Goal: Task Accomplishment & Management: Manage account settings

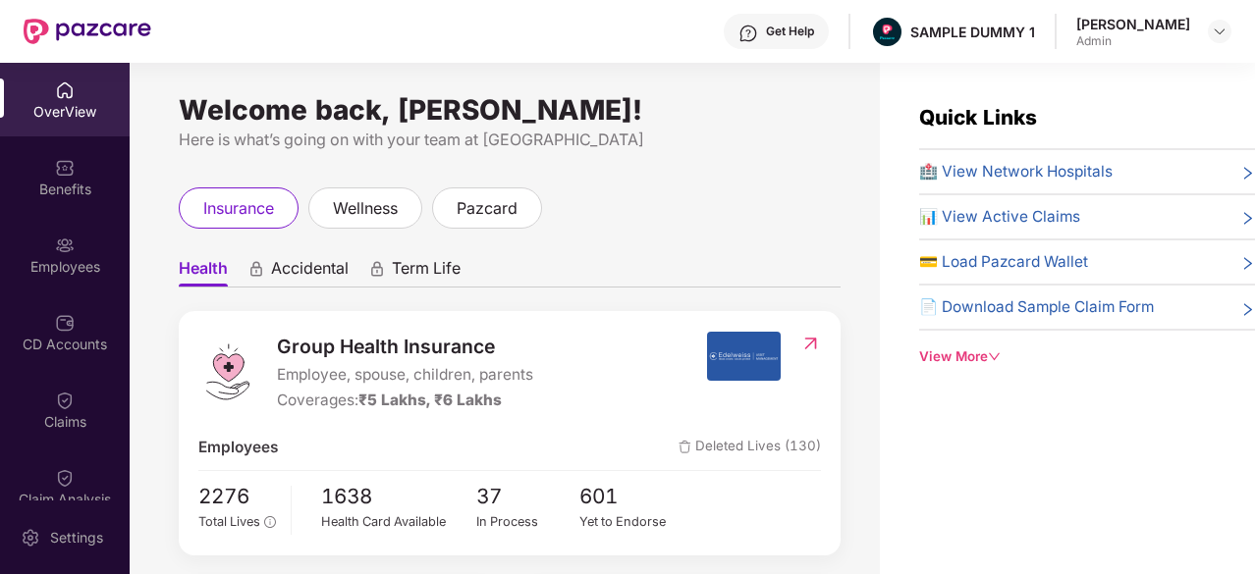
click at [758, 34] on img at bounding box center [748, 34] width 20 height 20
click at [958, 359] on div "View More" at bounding box center [1087, 357] width 336 height 21
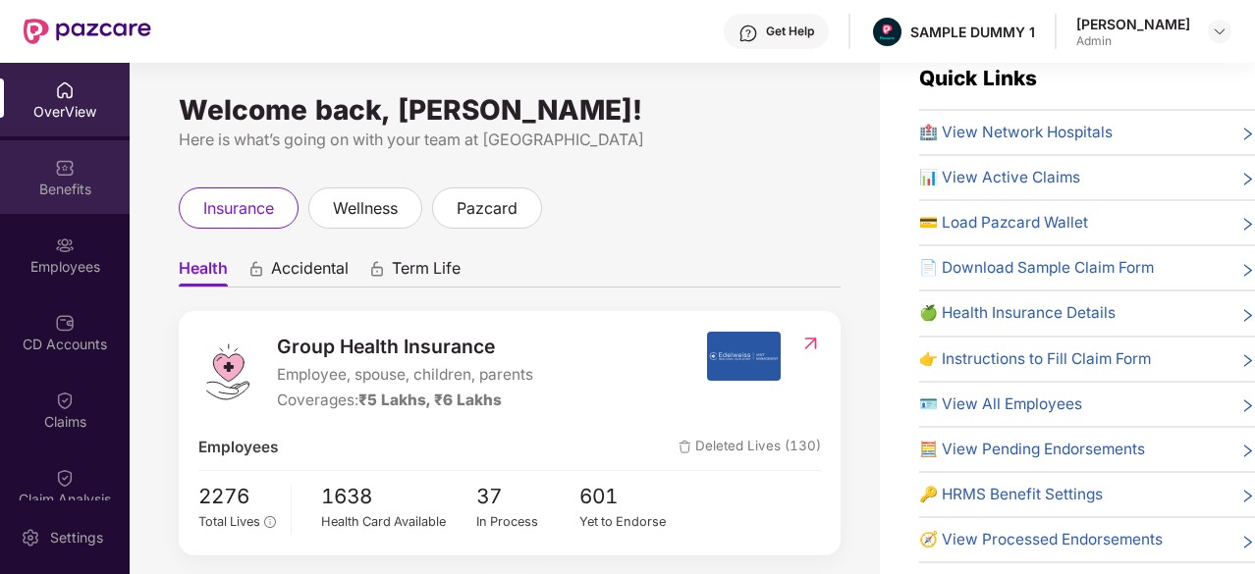
click at [18, 184] on div "Benefits" at bounding box center [65, 190] width 130 height 20
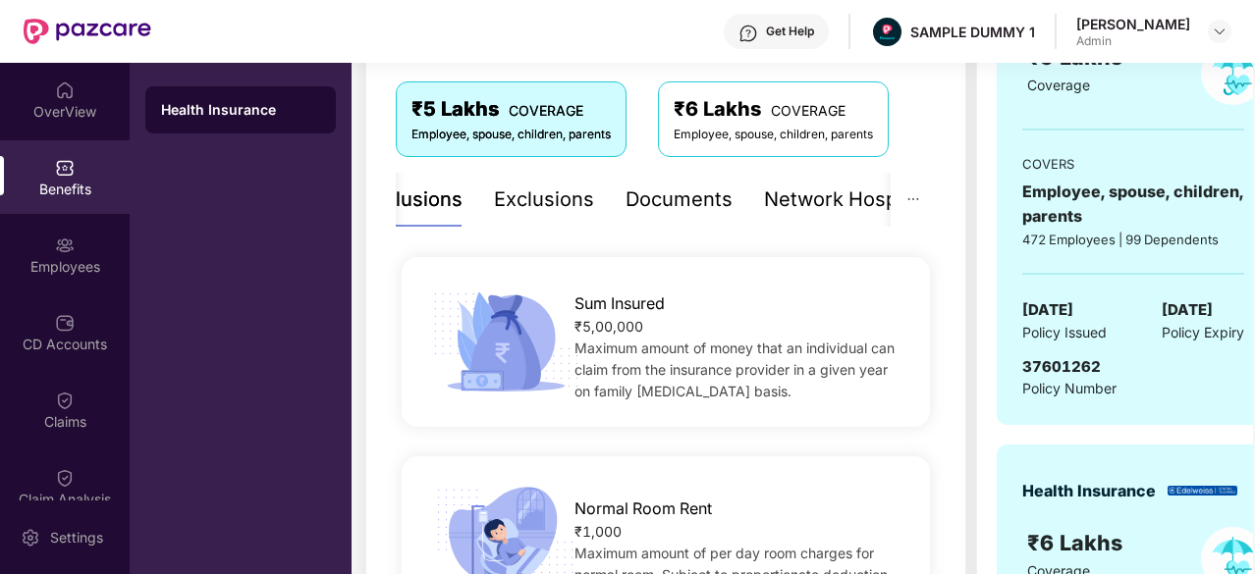
scroll to position [312, 0]
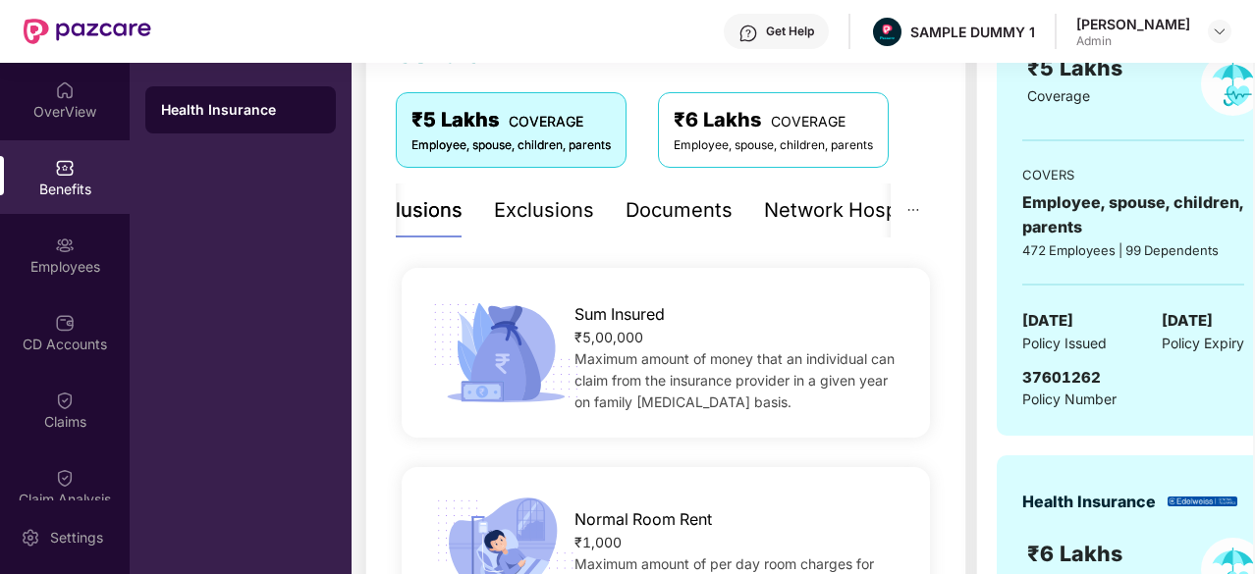
click at [562, 207] on div "Exclusions" at bounding box center [544, 210] width 100 height 30
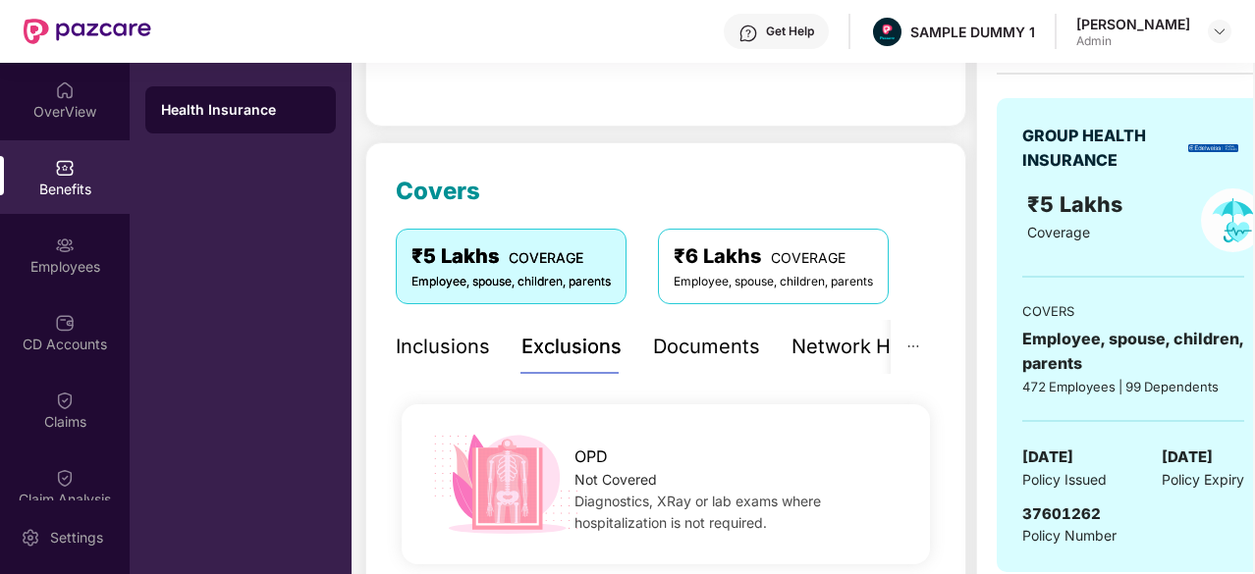
scroll to position [169, 0]
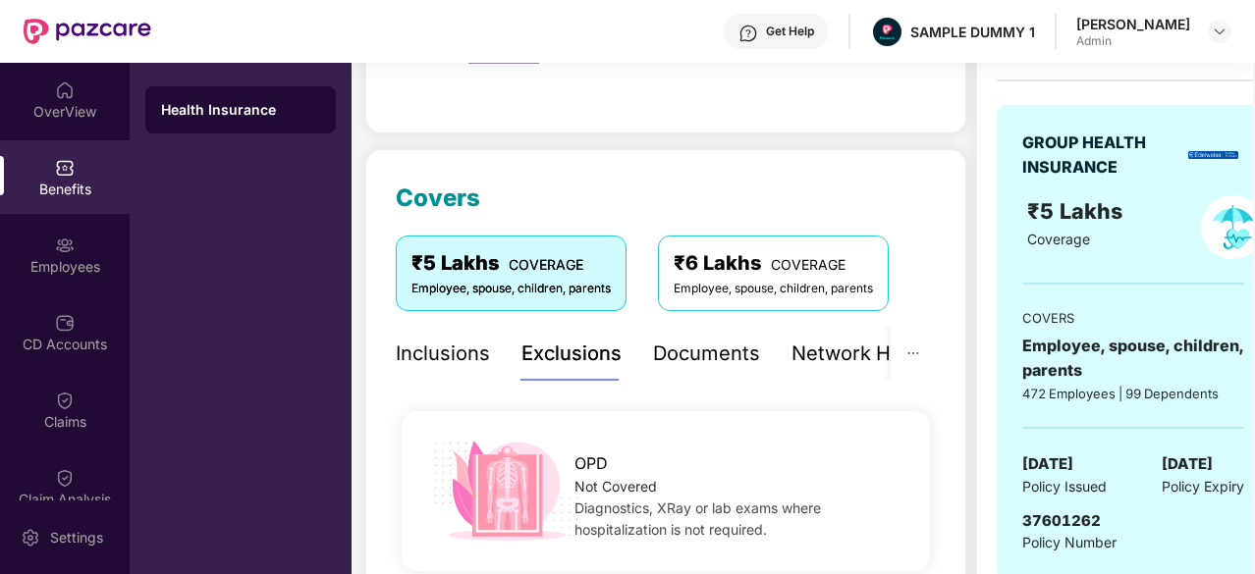
click at [692, 360] on div "Documents" at bounding box center [706, 354] width 107 height 30
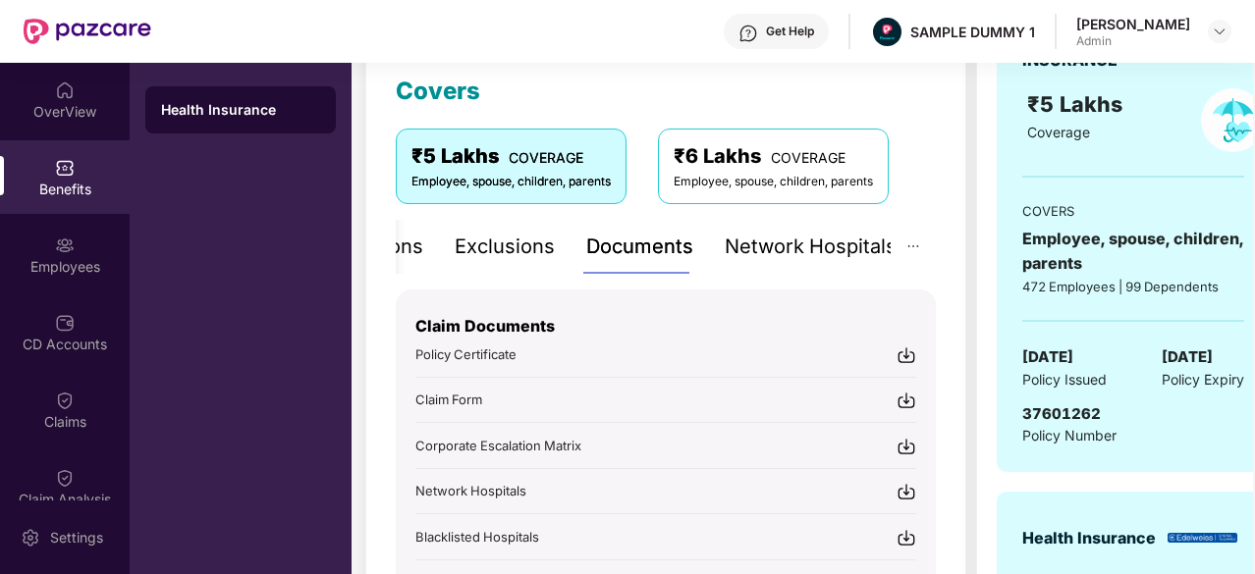
scroll to position [272, 0]
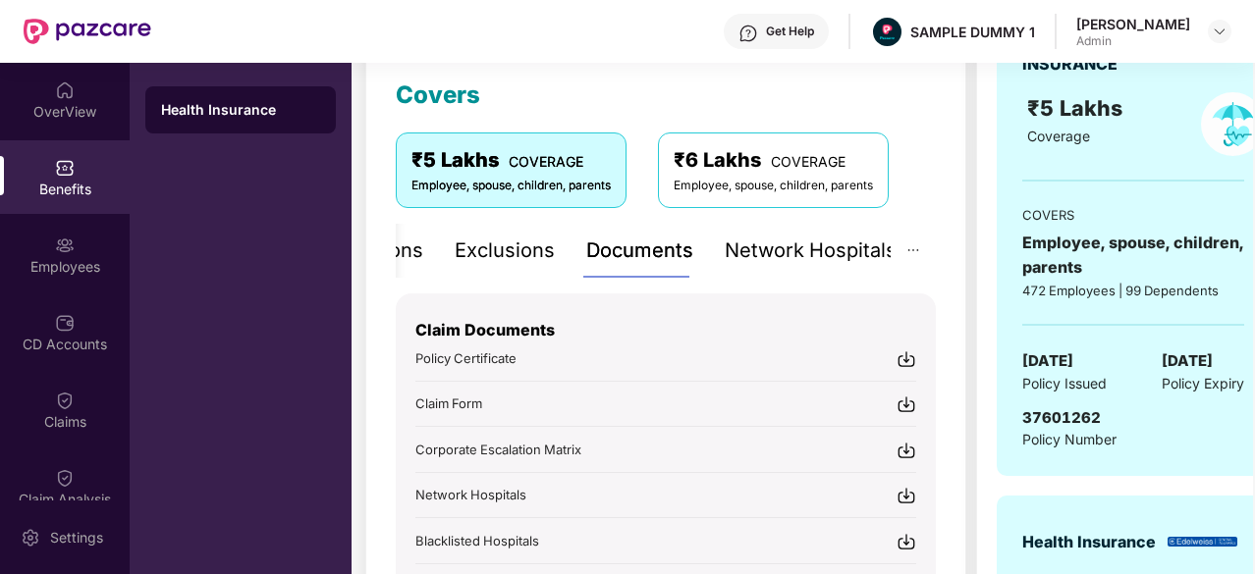
click at [738, 244] on div "Network Hospitals" at bounding box center [811, 251] width 172 height 30
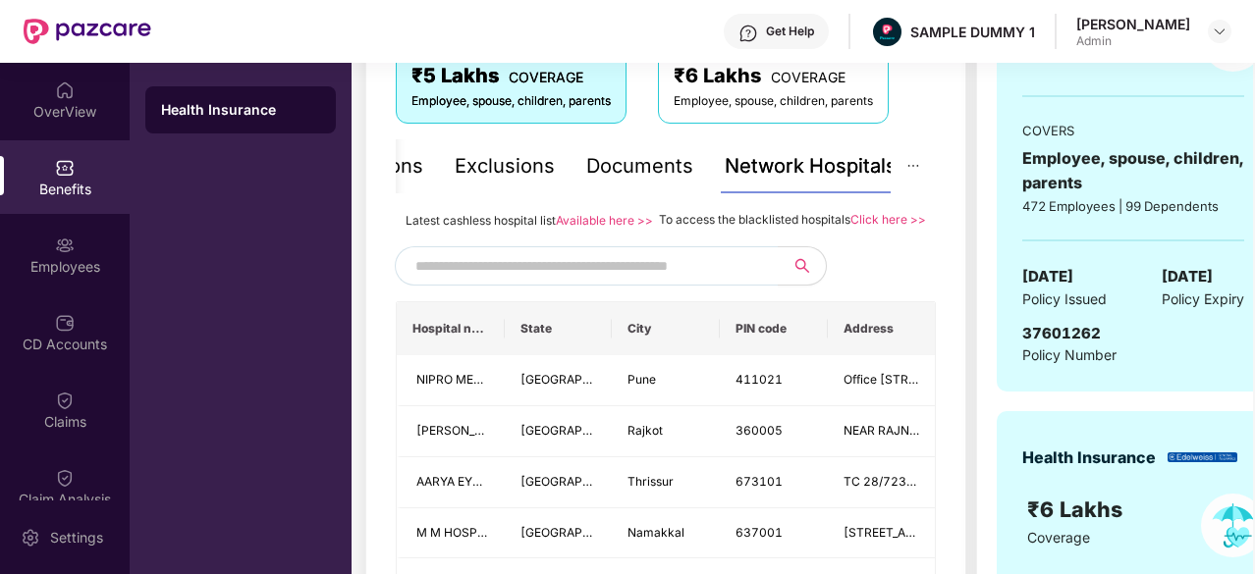
scroll to position [360, 0]
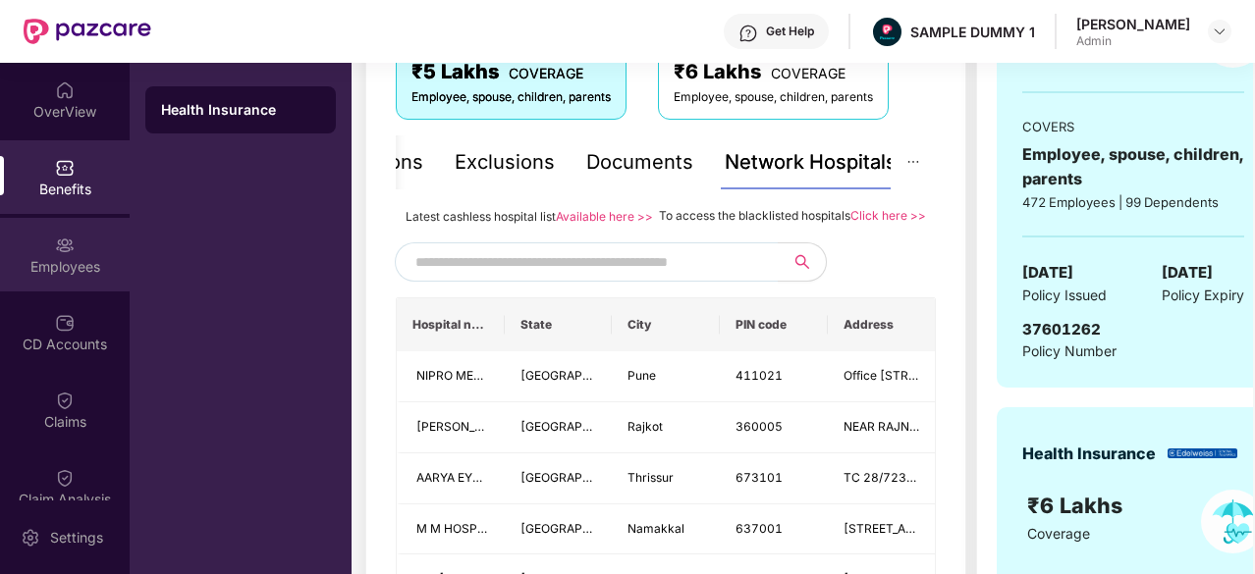
click at [39, 254] on div "Employees" at bounding box center [65, 255] width 130 height 74
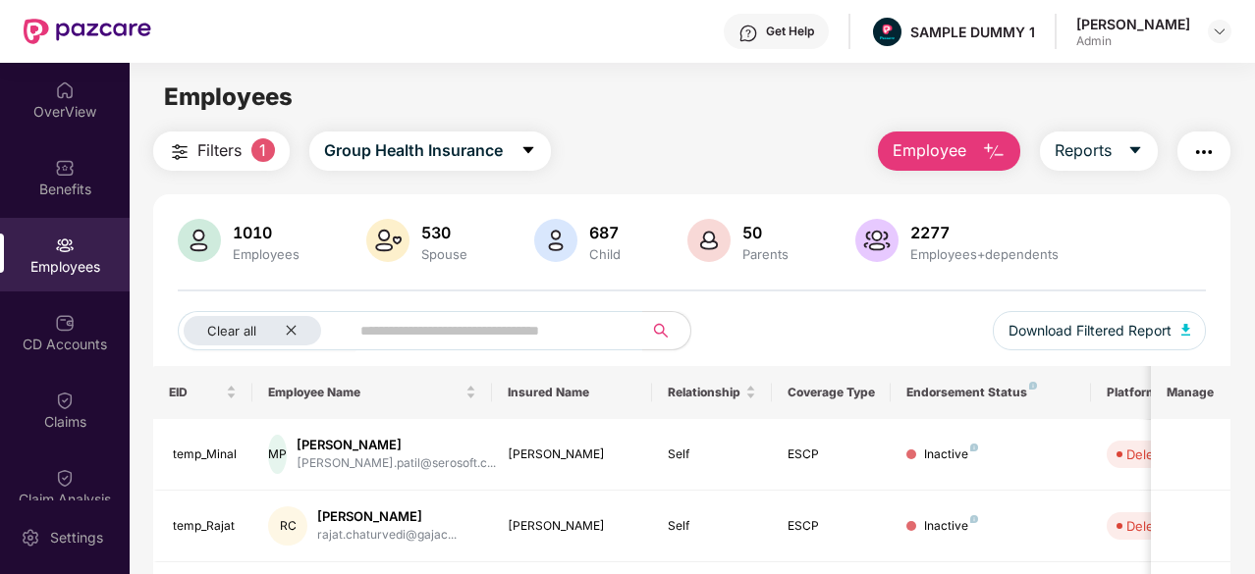
click at [963, 151] on span "Employee" at bounding box center [930, 150] width 74 height 25
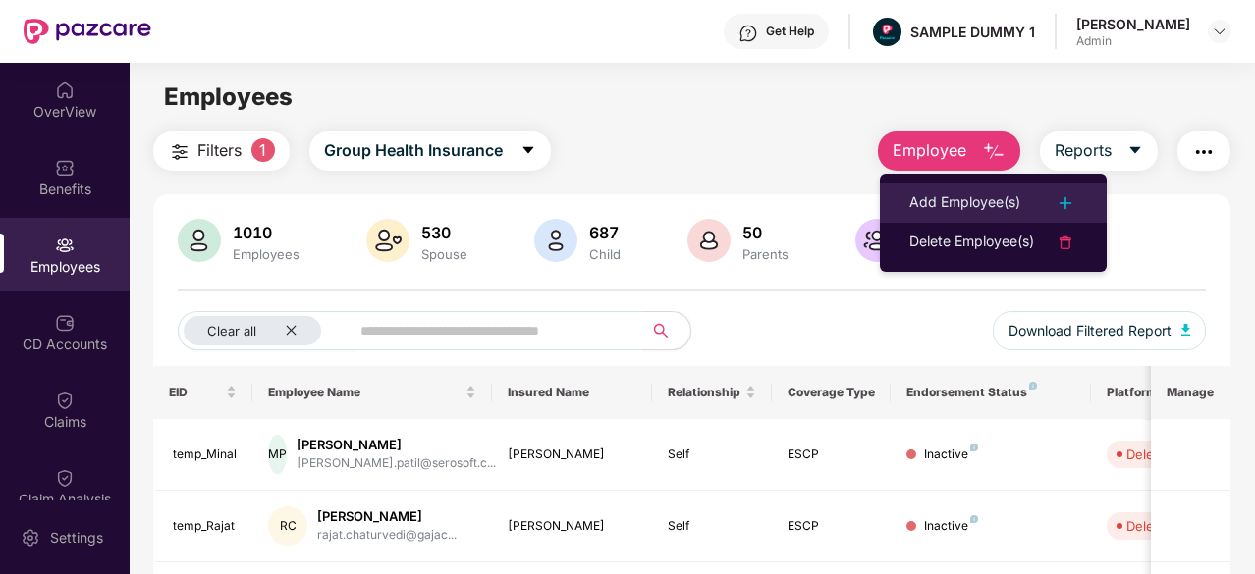
click at [945, 209] on div "Add Employee(s)" at bounding box center [964, 203] width 111 height 24
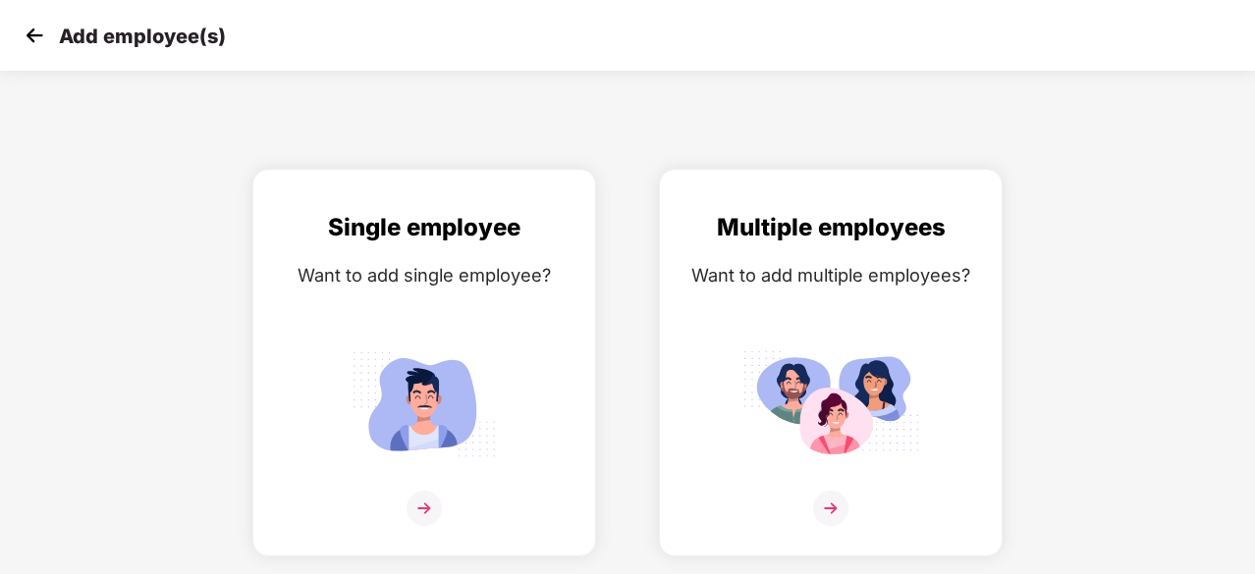
click at [21, 31] on img at bounding box center [34, 35] width 29 height 29
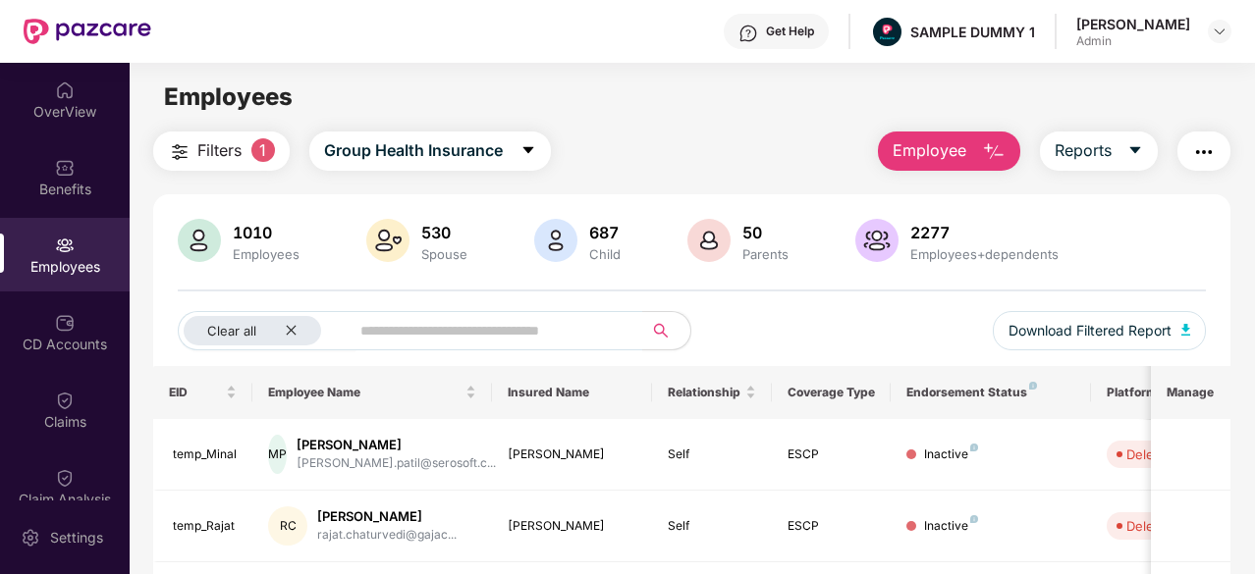
click at [966, 142] on span "Employee" at bounding box center [930, 150] width 74 height 25
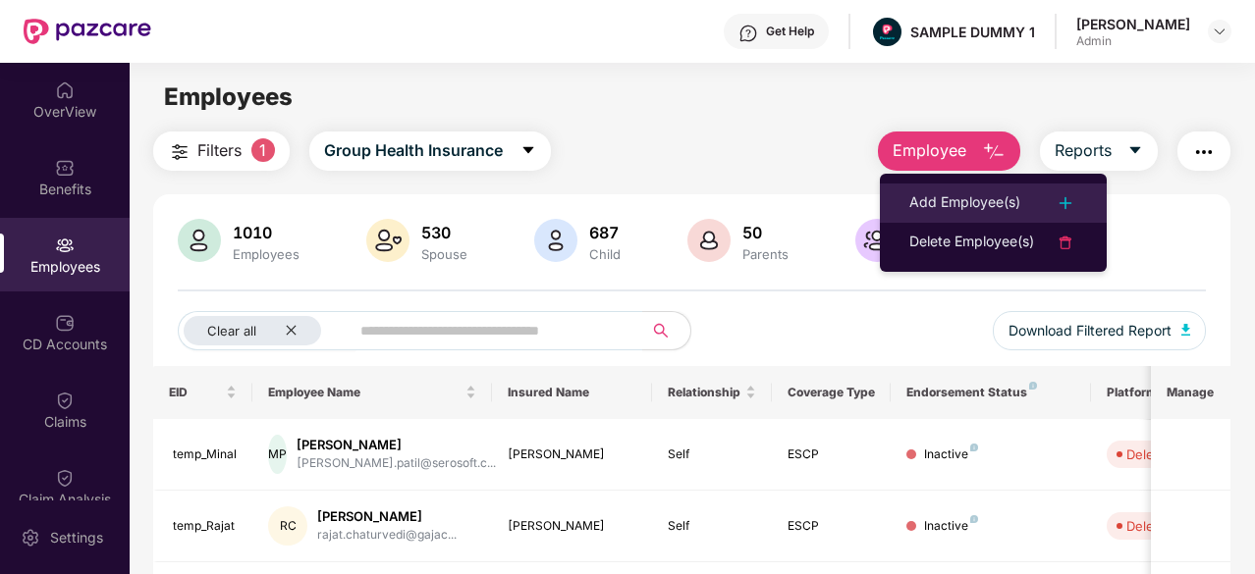
click at [925, 191] on div "Add Employee(s)" at bounding box center [964, 203] width 111 height 24
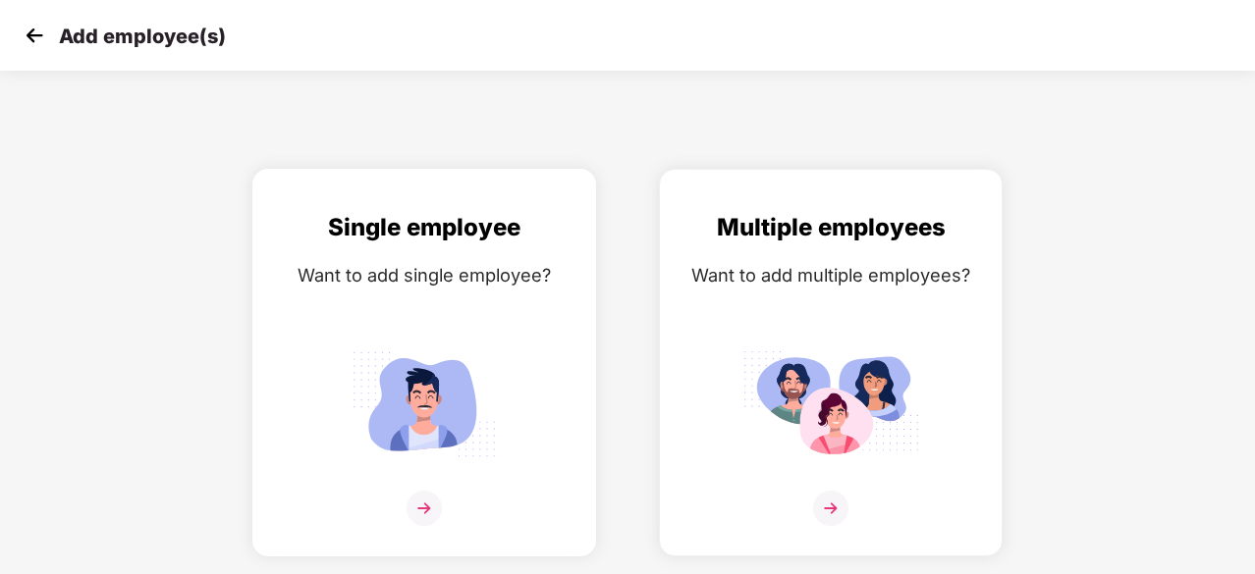
click at [477, 364] on img at bounding box center [424, 404] width 177 height 123
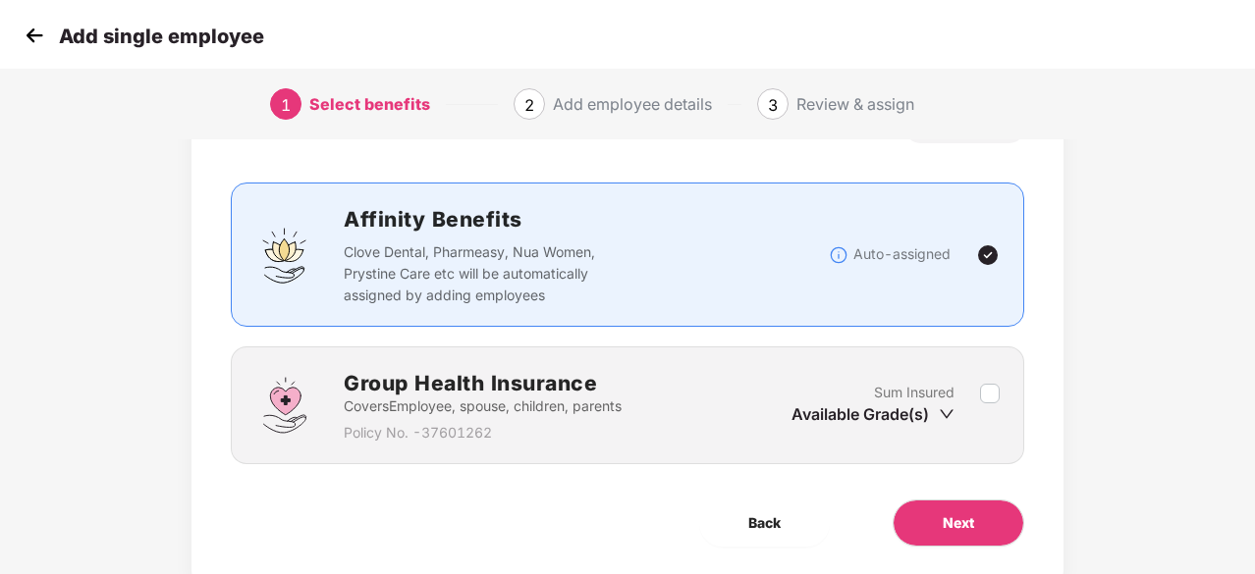
scroll to position [149, 0]
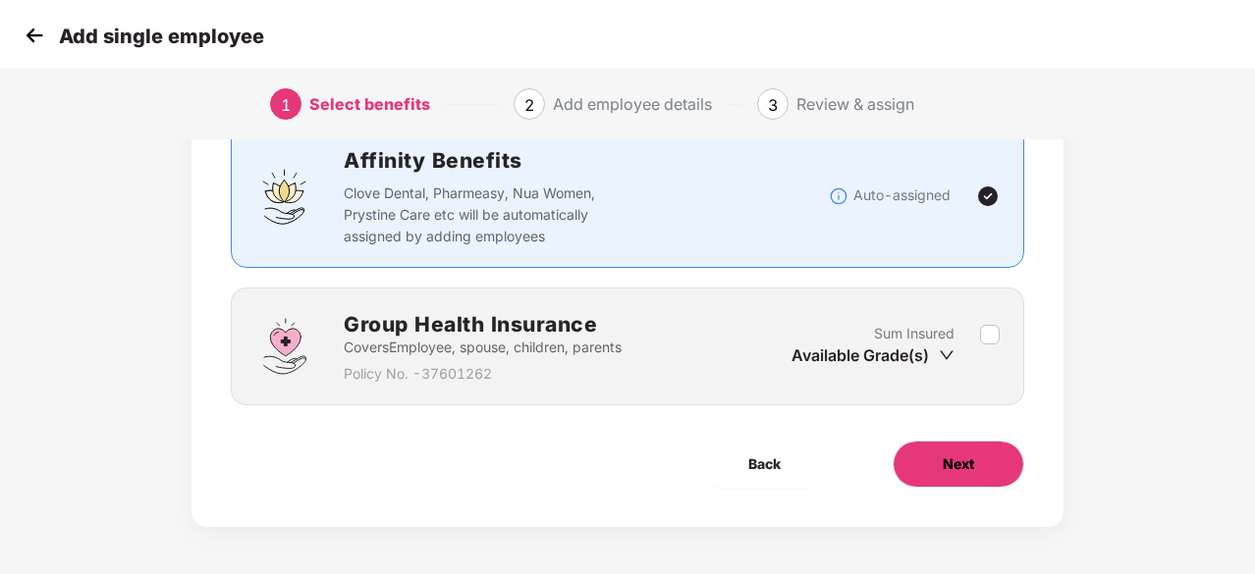
click at [972, 464] on span "Next" at bounding box center [958, 465] width 31 height 22
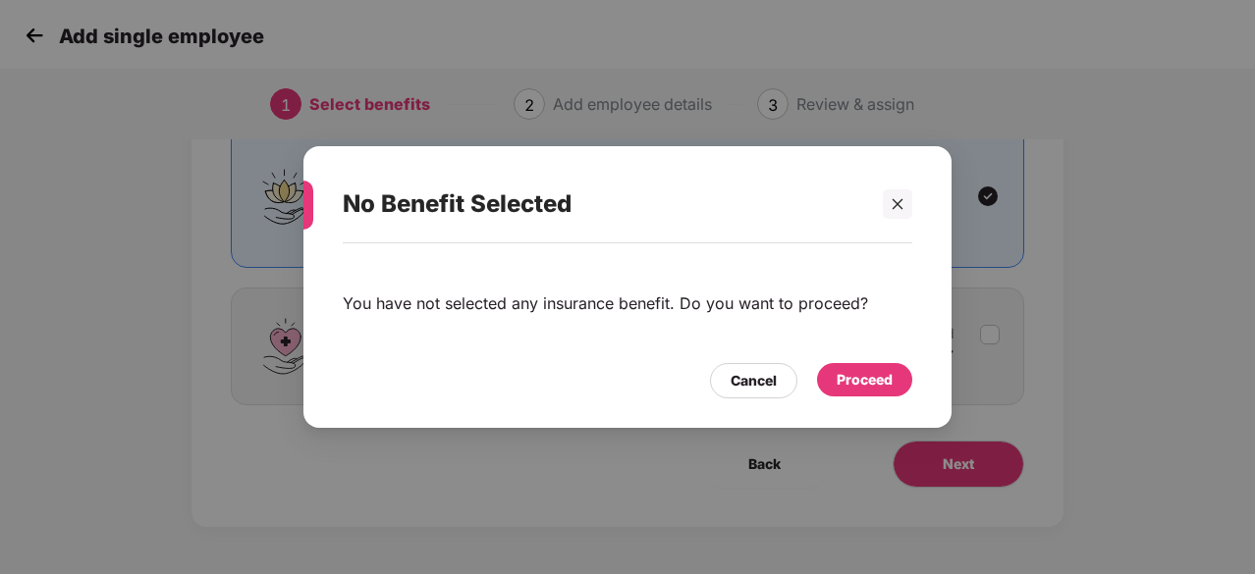
click at [828, 382] on div "Proceed" at bounding box center [864, 379] width 95 height 33
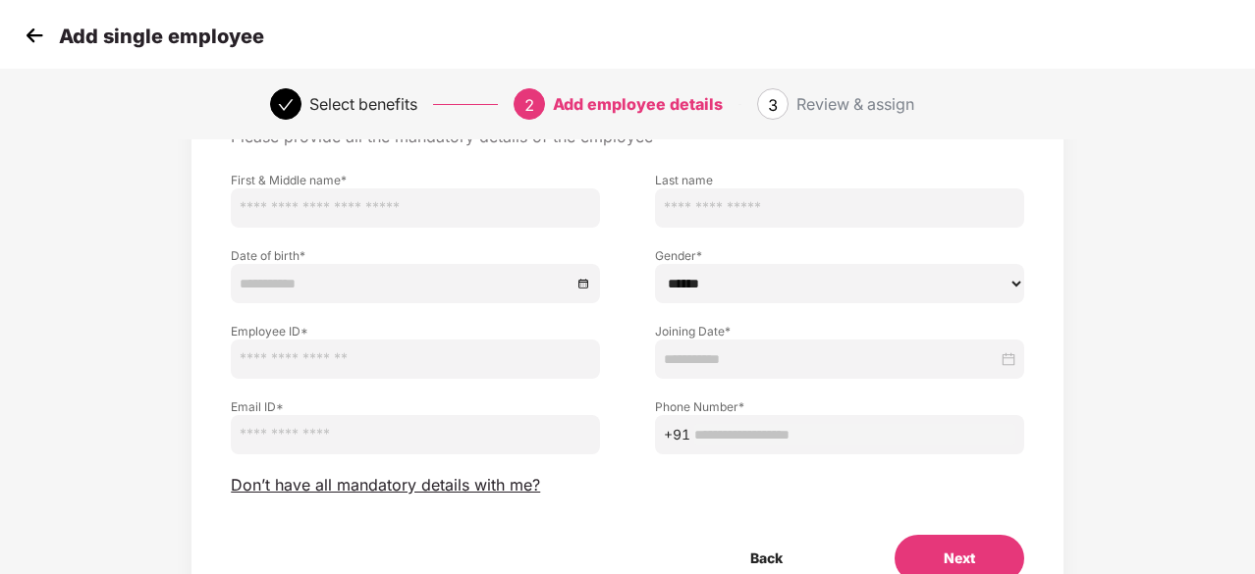
scroll to position [117, 0]
click at [463, 490] on span "Don’t have all mandatory details with me?" at bounding box center [385, 484] width 309 height 21
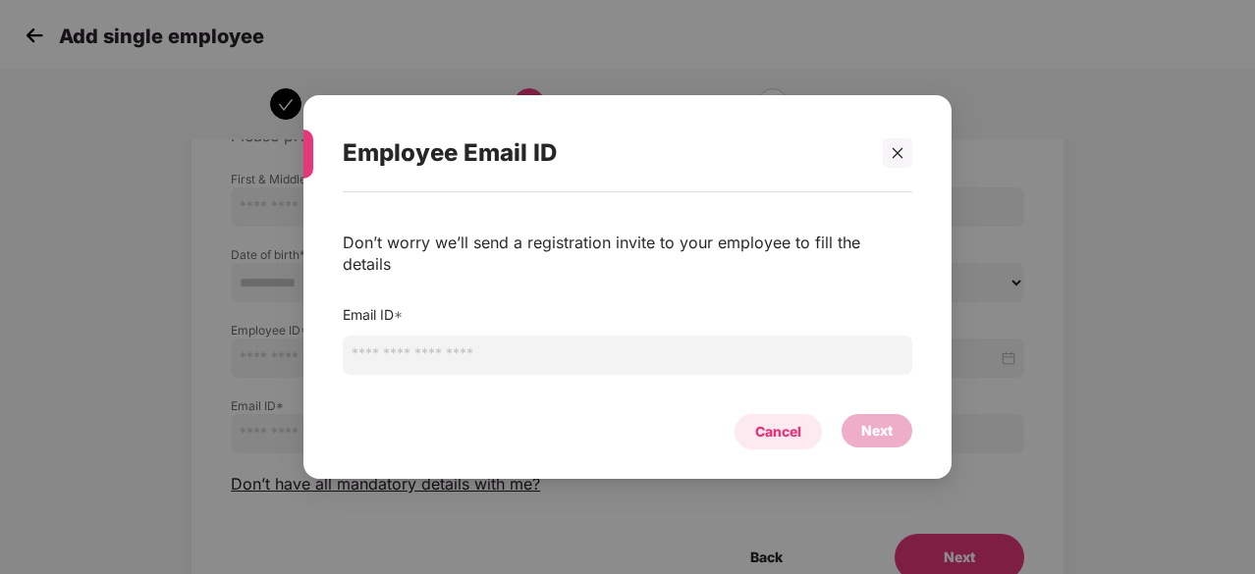
click at [772, 430] on div "Cancel" at bounding box center [778, 432] width 46 height 22
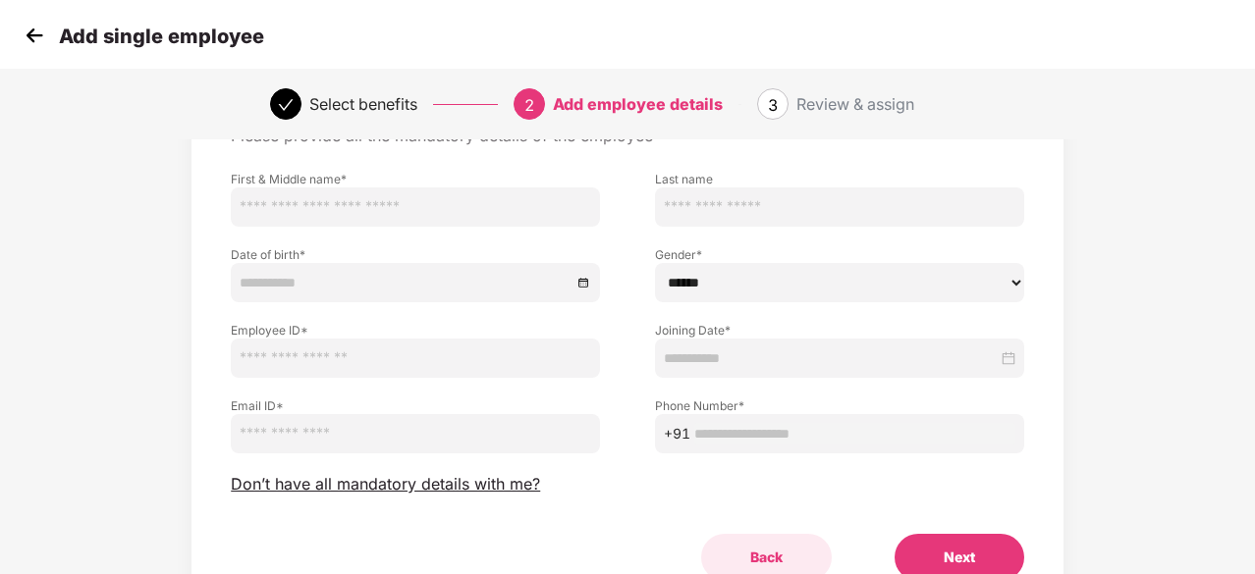
click at [751, 557] on button "Back" at bounding box center [766, 557] width 131 height 47
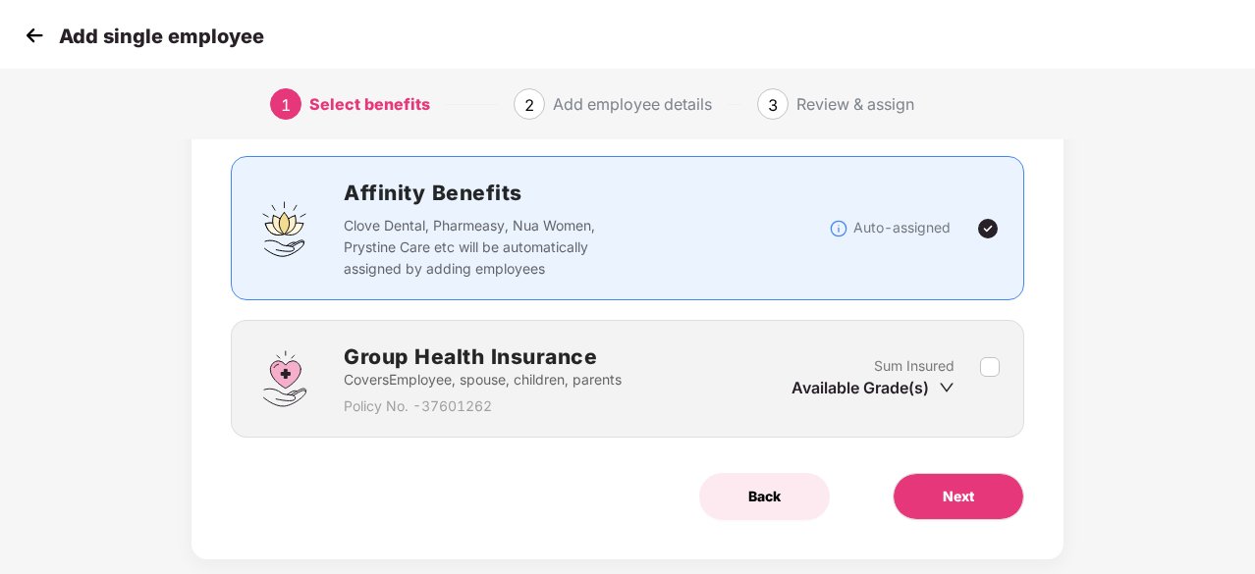
click at [768, 498] on span "Back" at bounding box center [764, 497] width 32 height 22
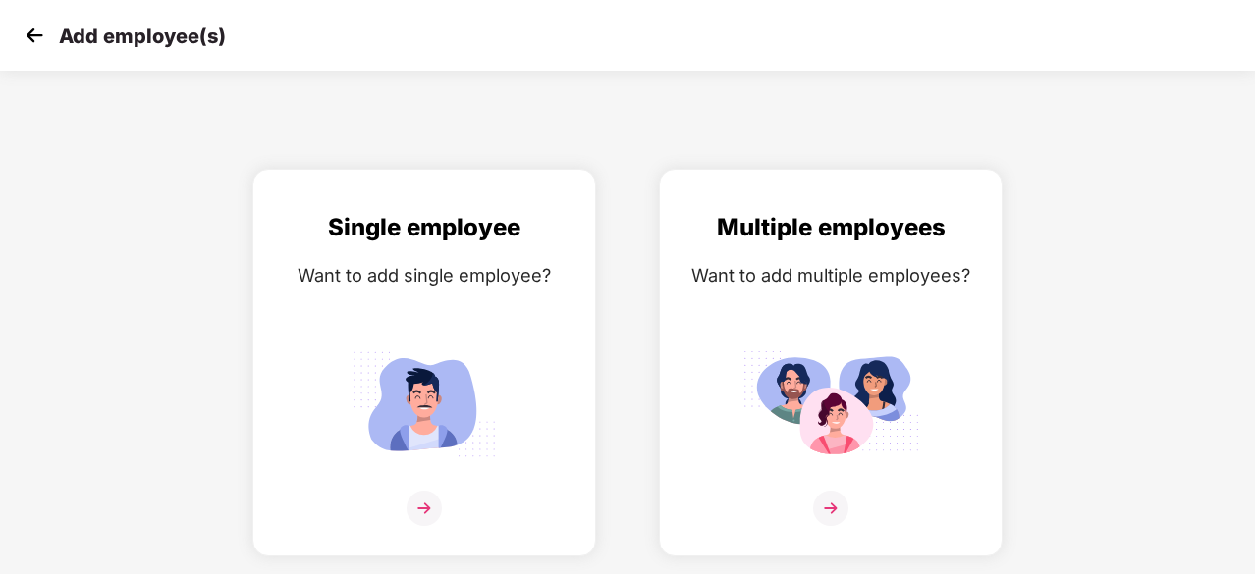
click at [31, 27] on img at bounding box center [34, 35] width 29 height 29
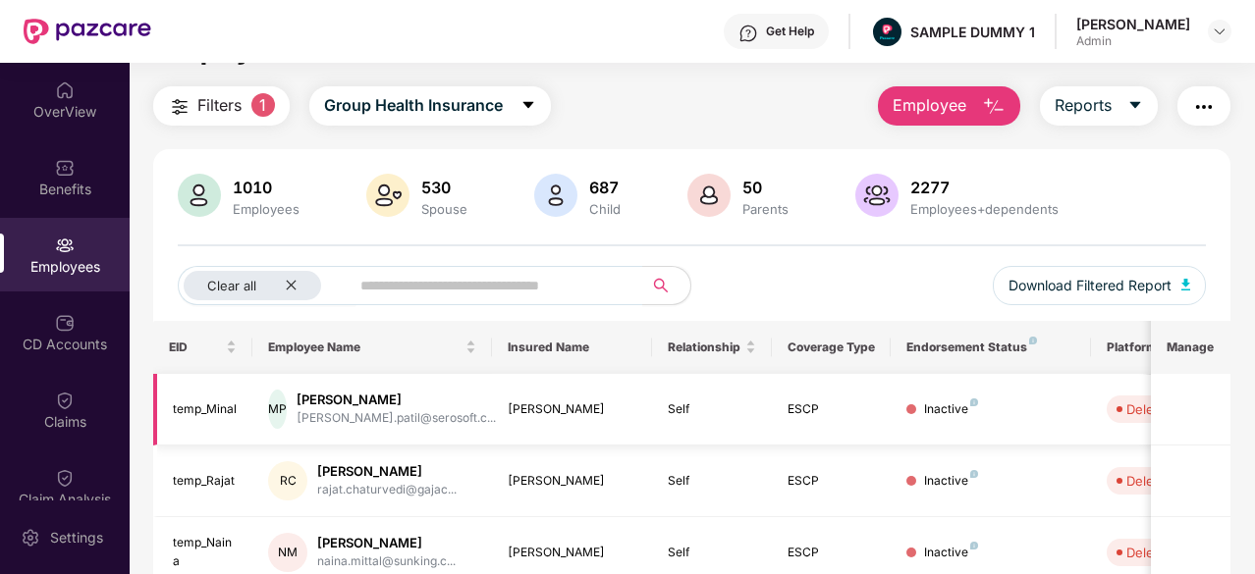
scroll to position [60, 0]
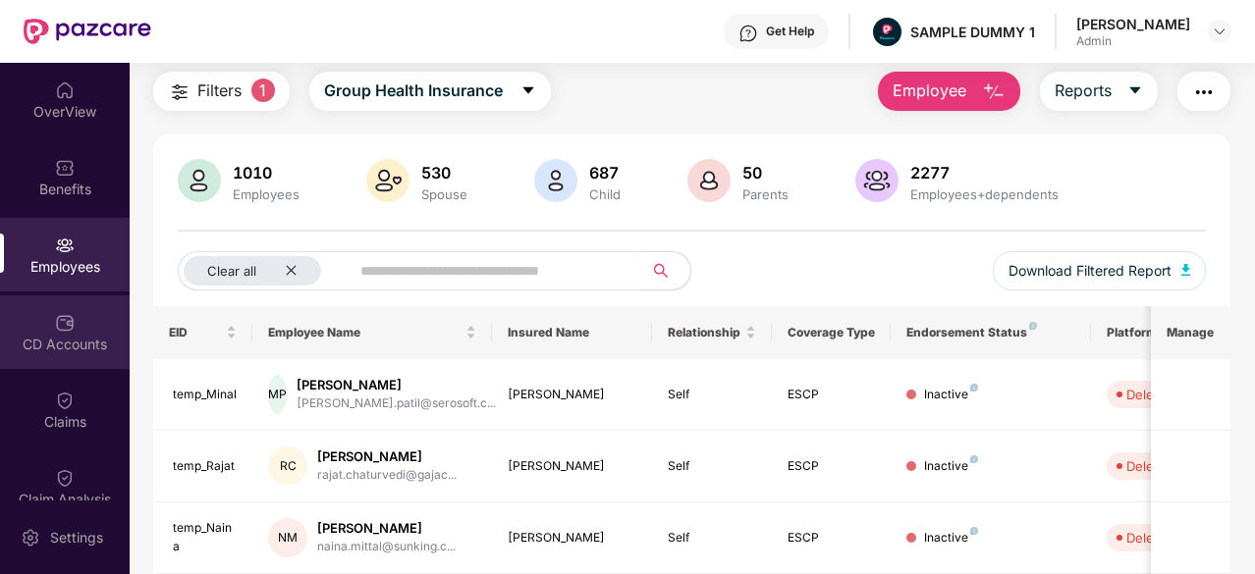
click at [60, 323] on img at bounding box center [65, 323] width 20 height 20
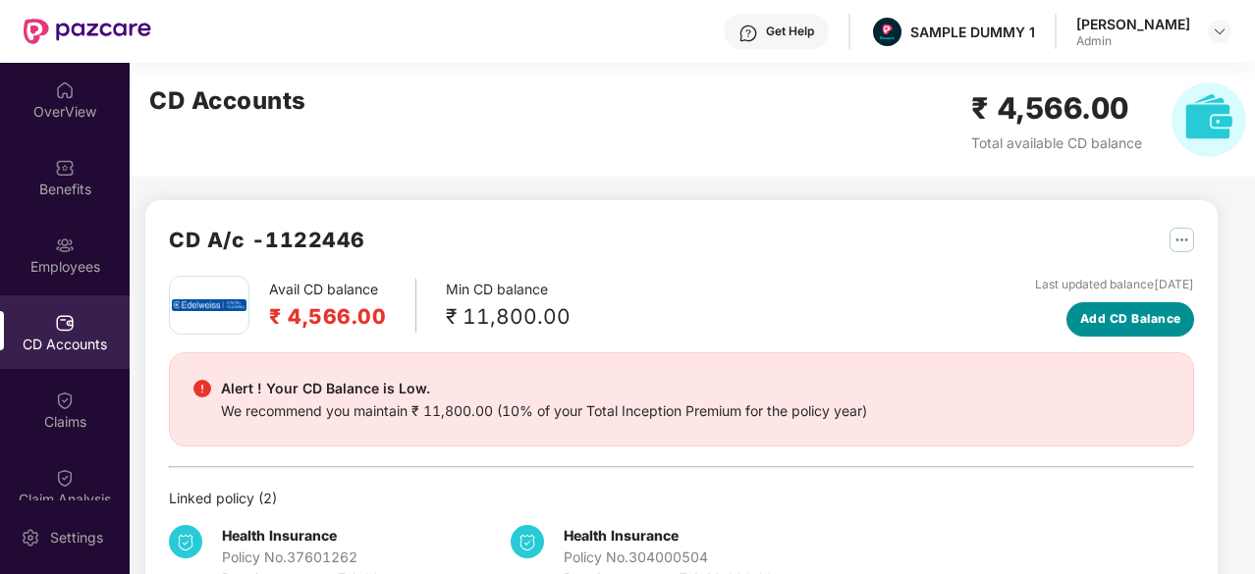
click at [1110, 335] on button "Add CD Balance" at bounding box center [1130, 319] width 128 height 34
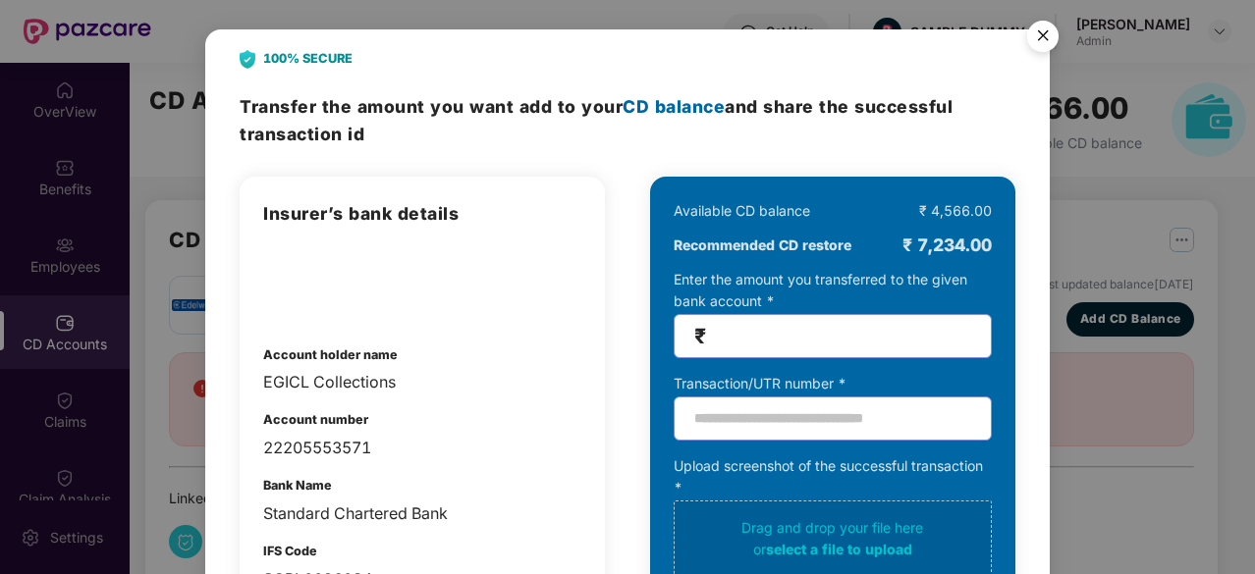
click at [1043, 34] on img "Close" at bounding box center [1042, 39] width 55 height 55
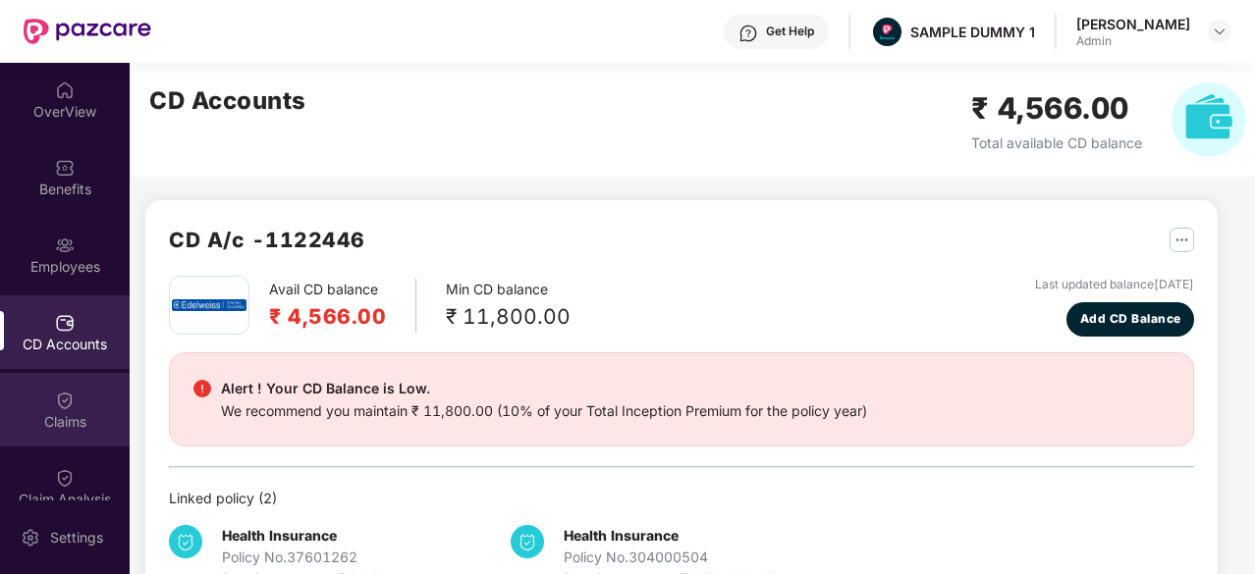
click at [20, 409] on div "Claims" at bounding box center [65, 410] width 130 height 74
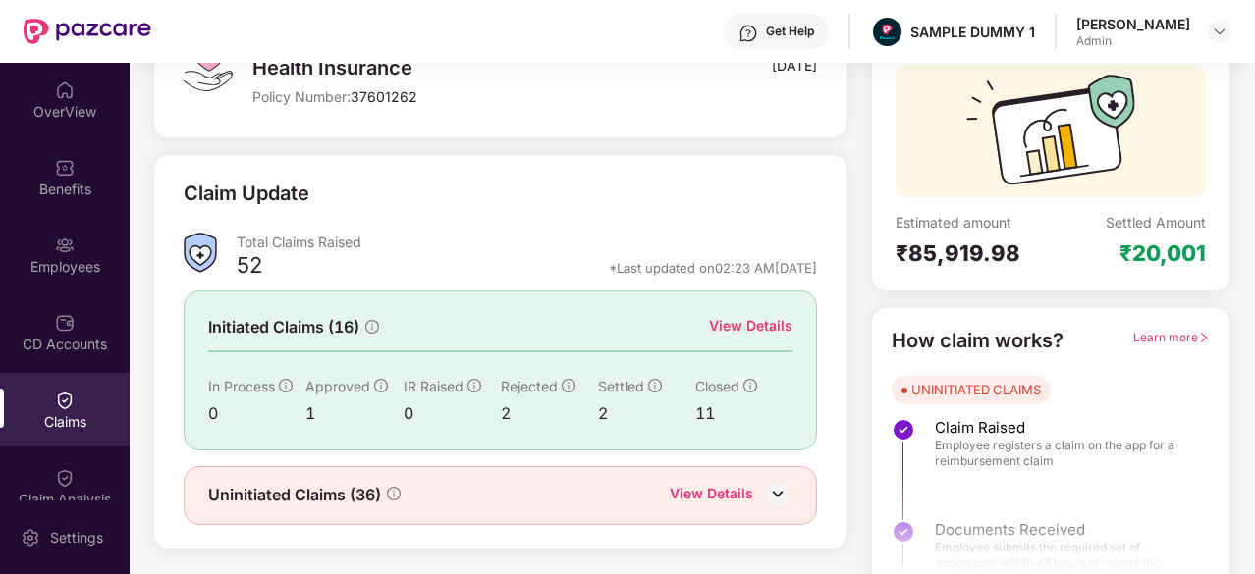
scroll to position [192, 0]
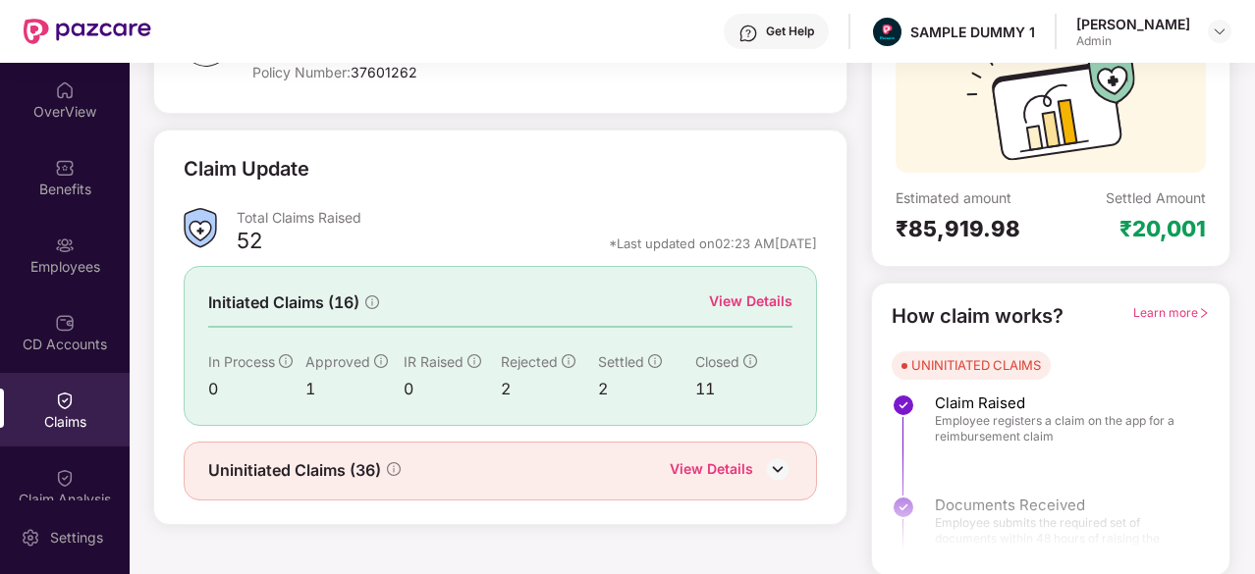
click at [1164, 309] on span "Learn more" at bounding box center [1171, 312] width 77 height 15
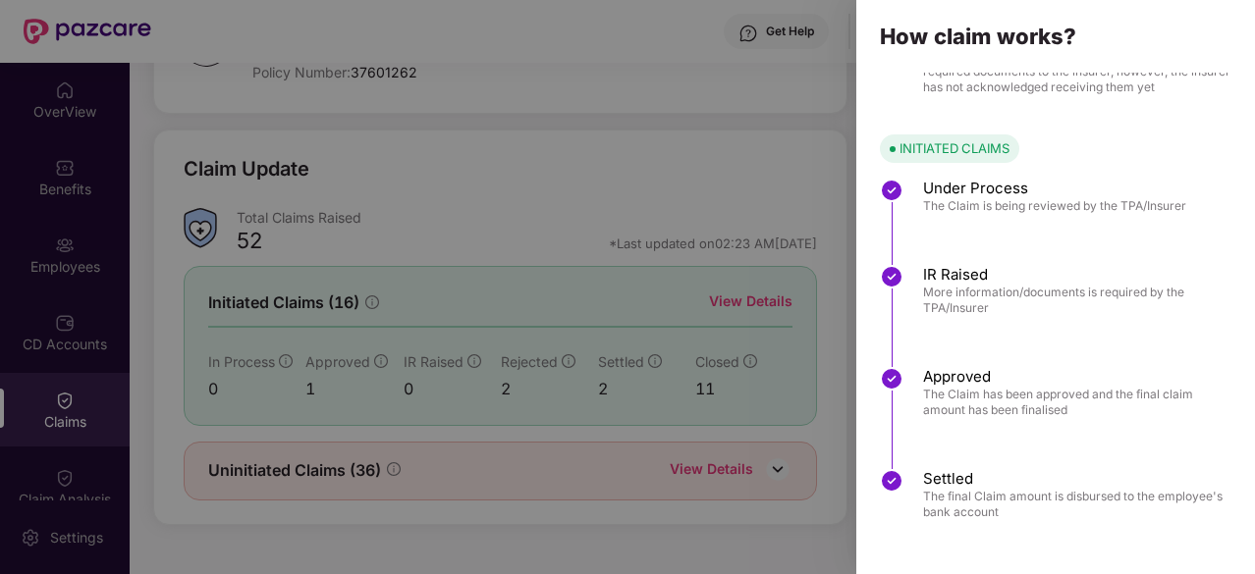
scroll to position [0, 0]
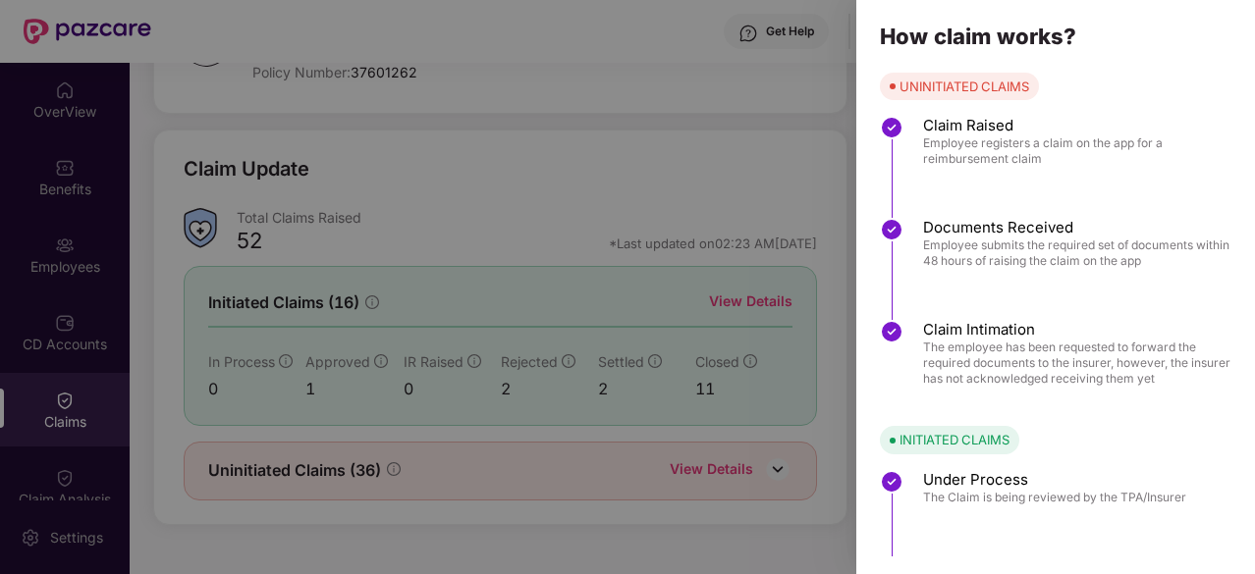
click at [750, 92] on div at bounding box center [627, 287] width 1255 height 574
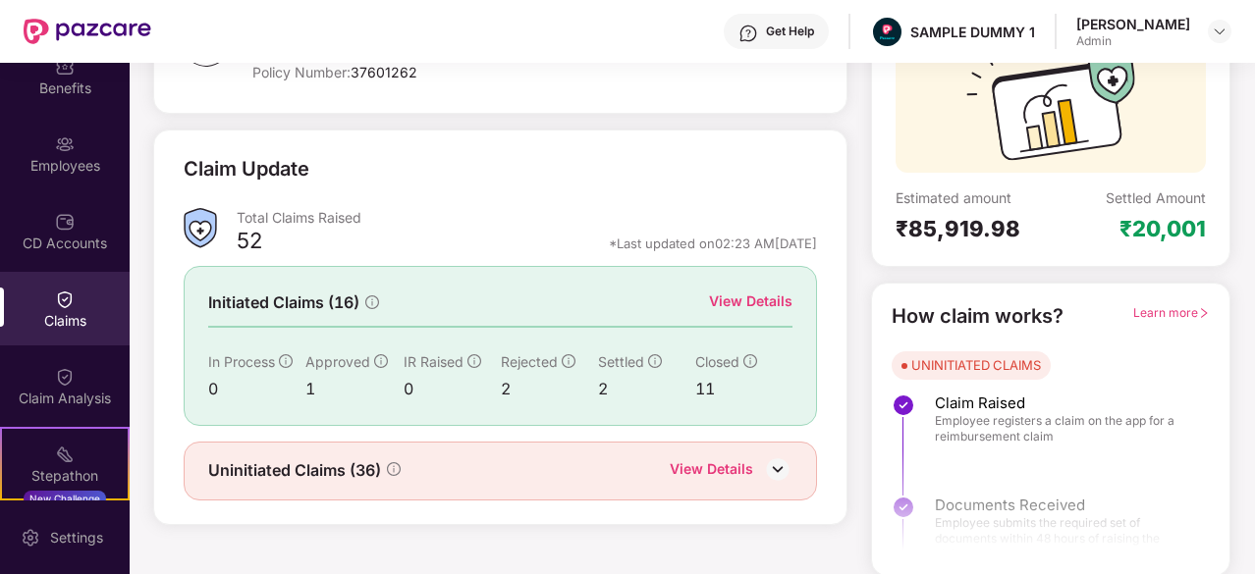
scroll to position [102, 0]
click at [42, 382] on div "Claim Analysis" at bounding box center [65, 386] width 130 height 74
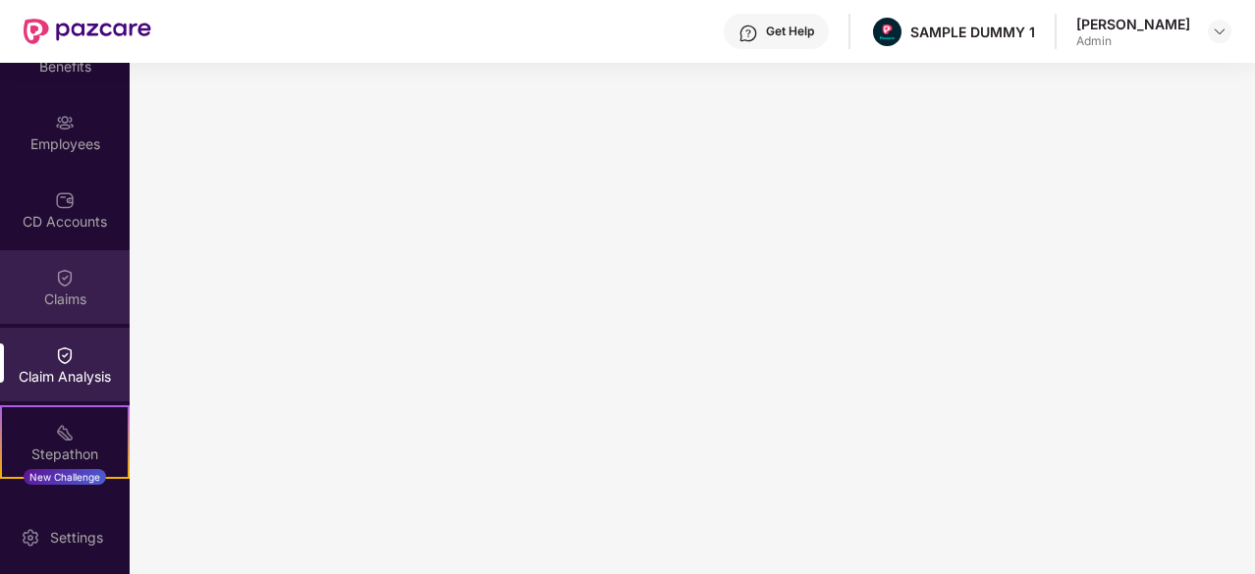
scroll to position [124, 0]
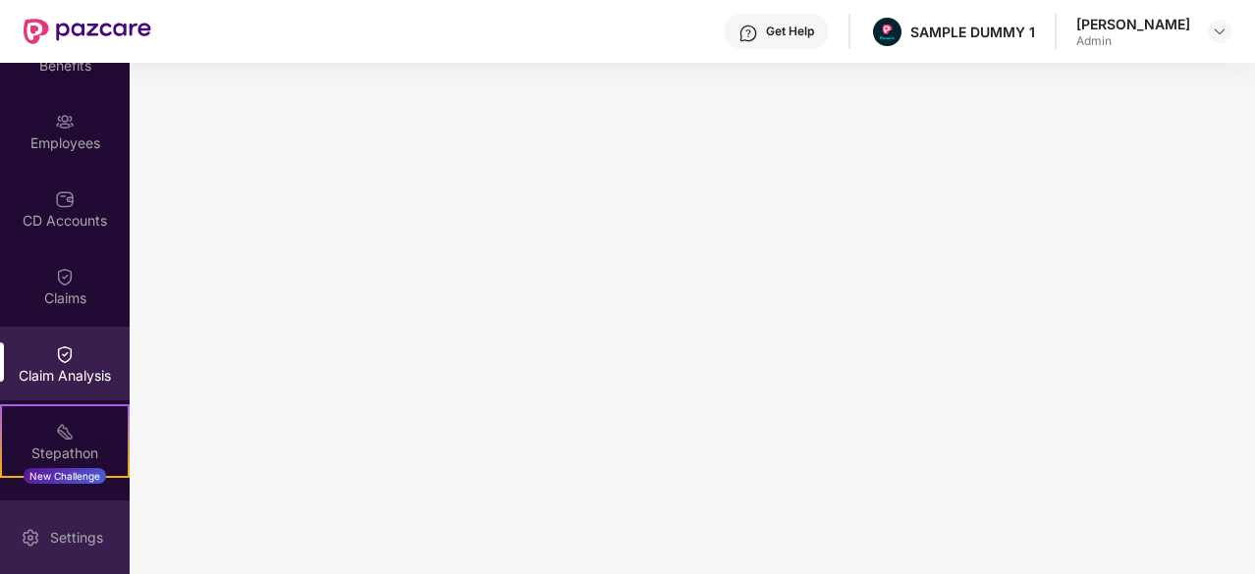
click at [18, 565] on div "Settings" at bounding box center [65, 538] width 130 height 74
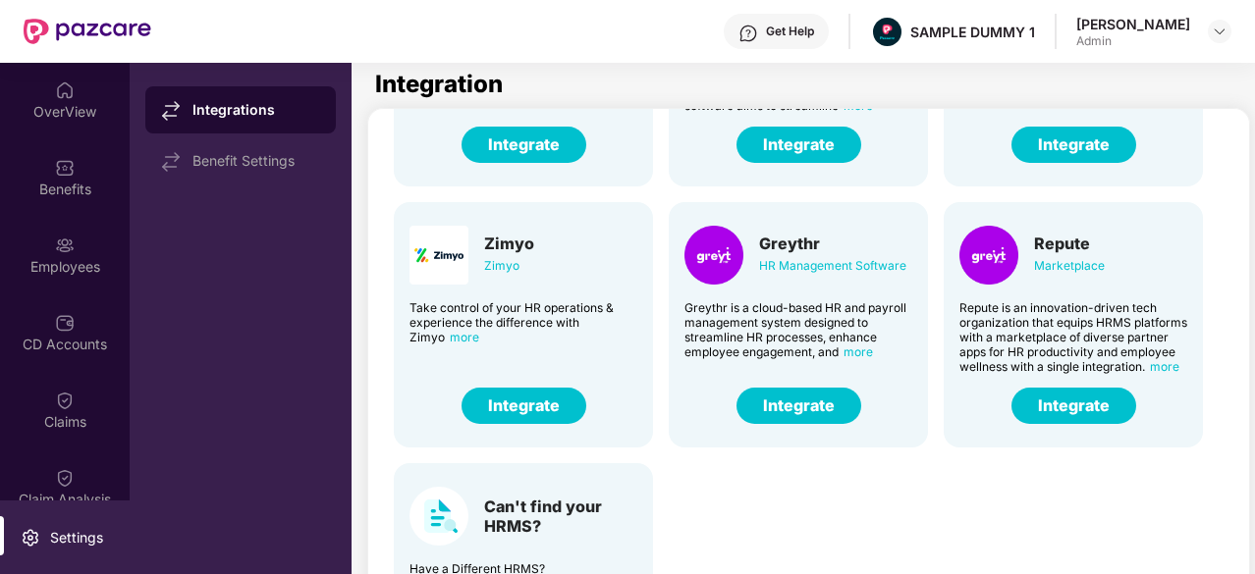
scroll to position [134, 0]
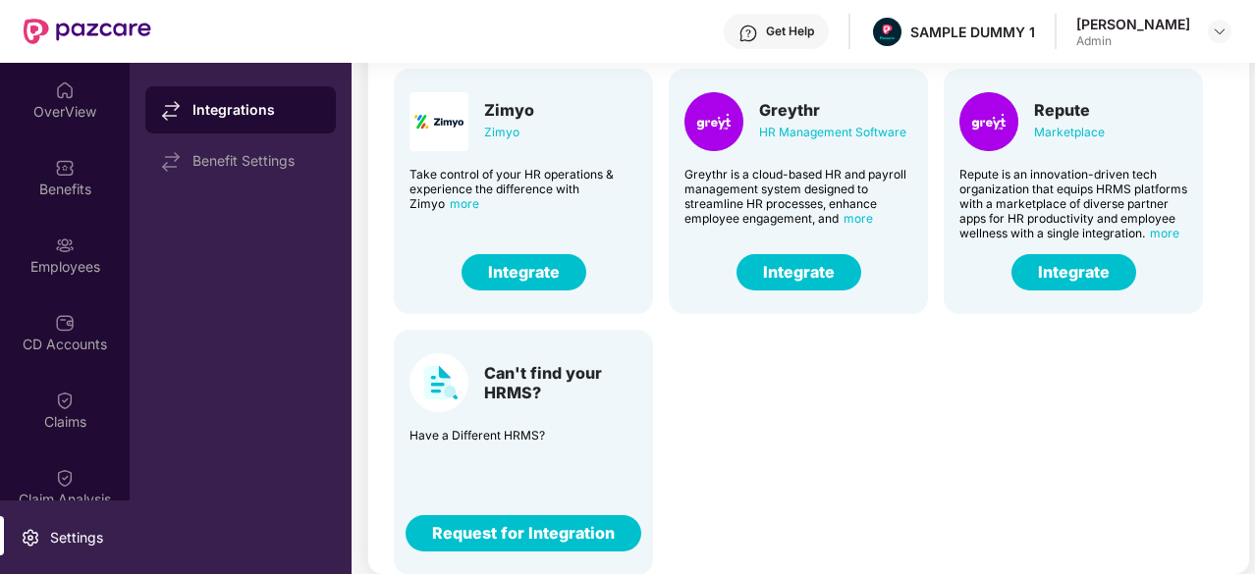
click at [458, 533] on button "Request for Integration" at bounding box center [524, 533] width 236 height 36
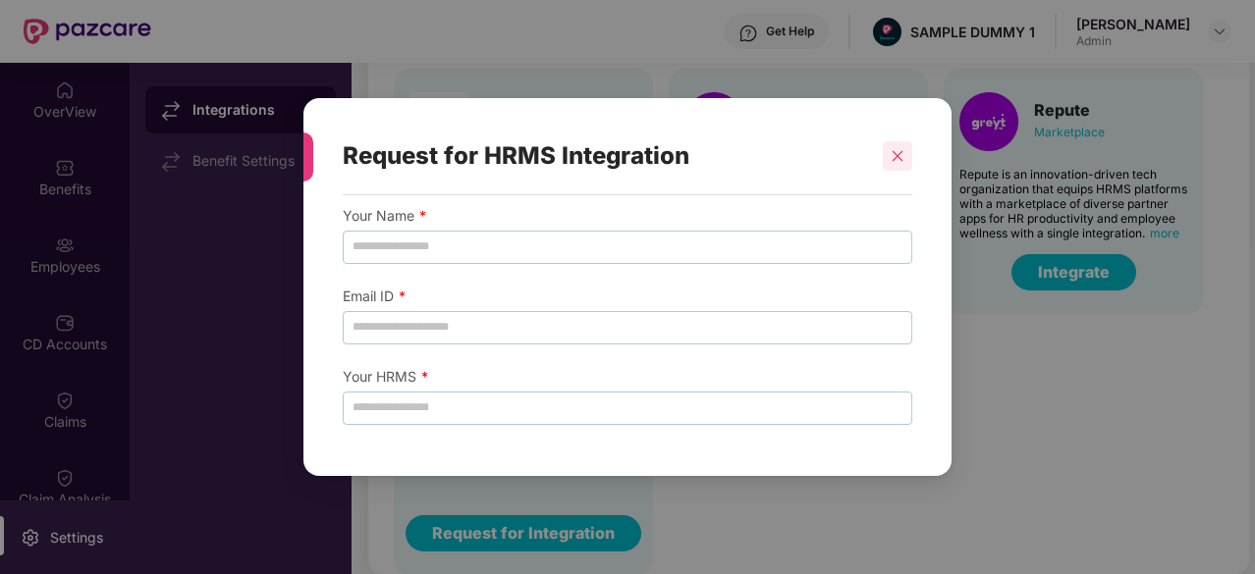
click at [884, 143] on div at bounding box center [897, 155] width 29 height 29
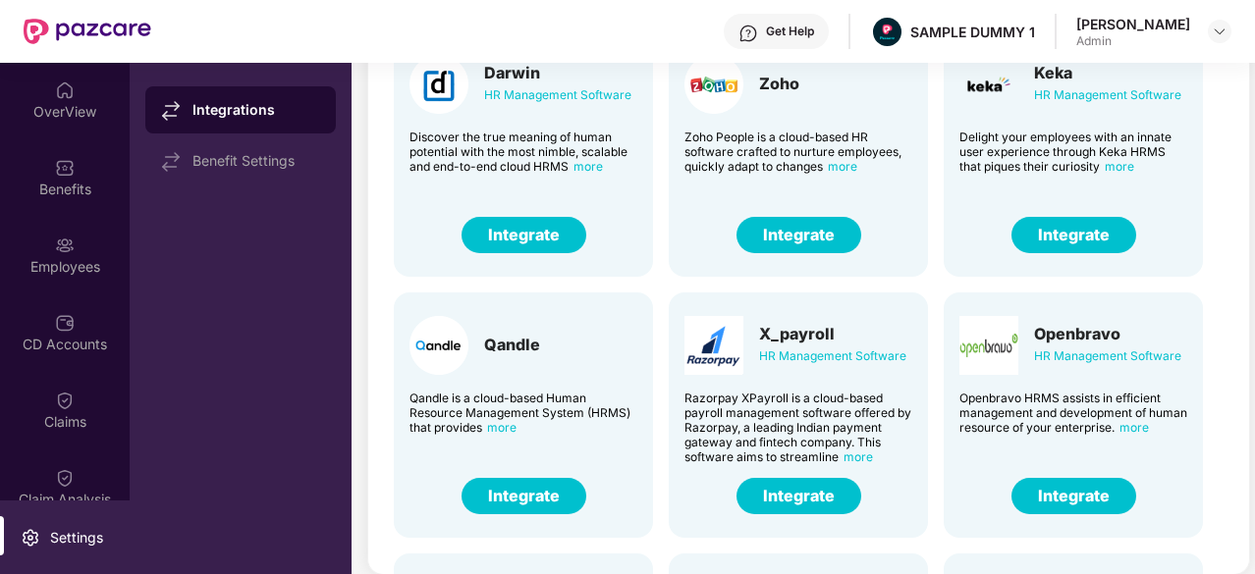
scroll to position [0, 0]
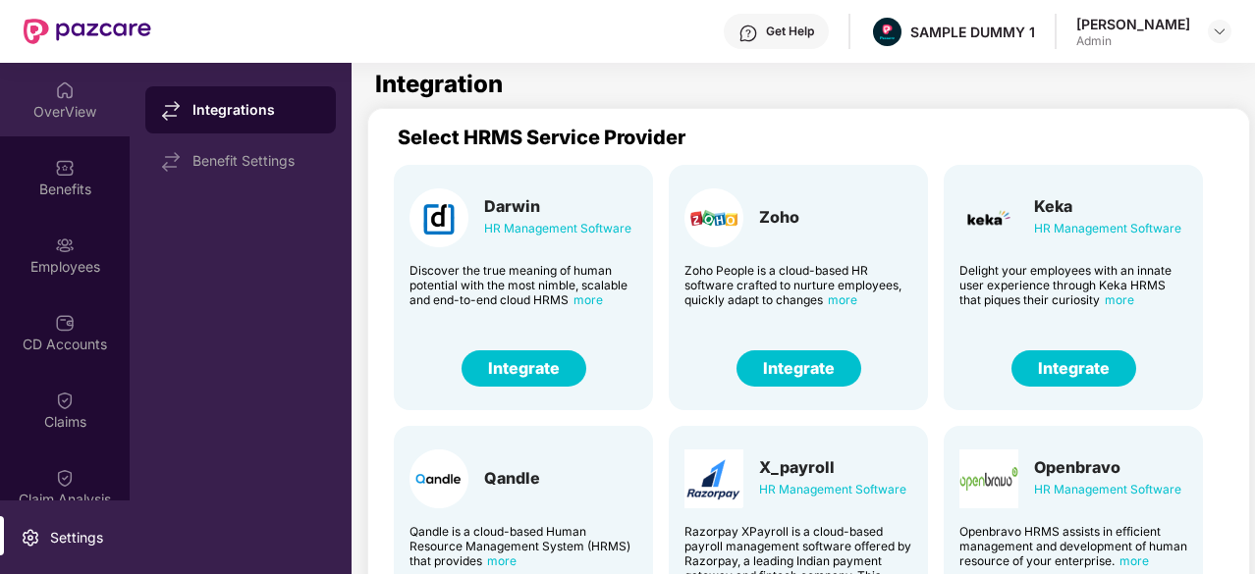
click at [58, 107] on div "OverView" at bounding box center [65, 112] width 130 height 20
